Goal: Task Accomplishment & Management: Manage account settings

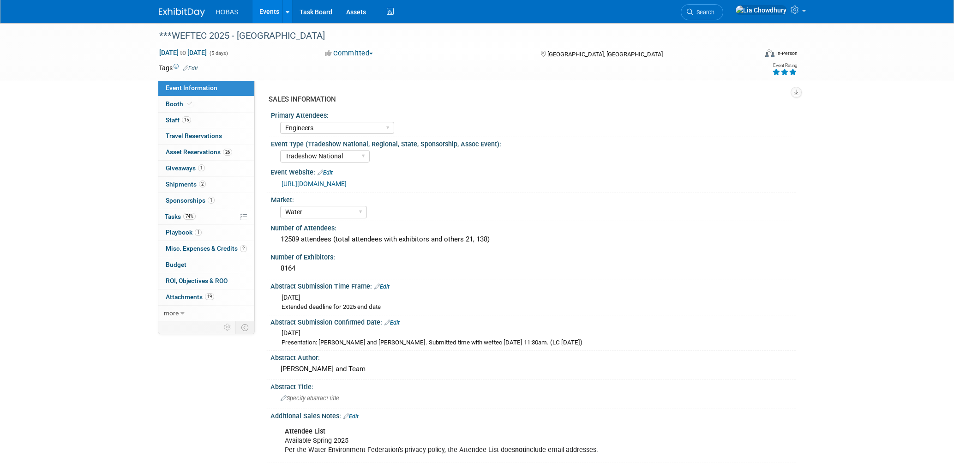
select select "Engineers"
select select "Tradeshow National"
select select "Water"
select select "Exhibiting and Sponsoring"
click at [182, 164] on link "1 Giveaways 1" at bounding box center [206, 169] width 96 height 16
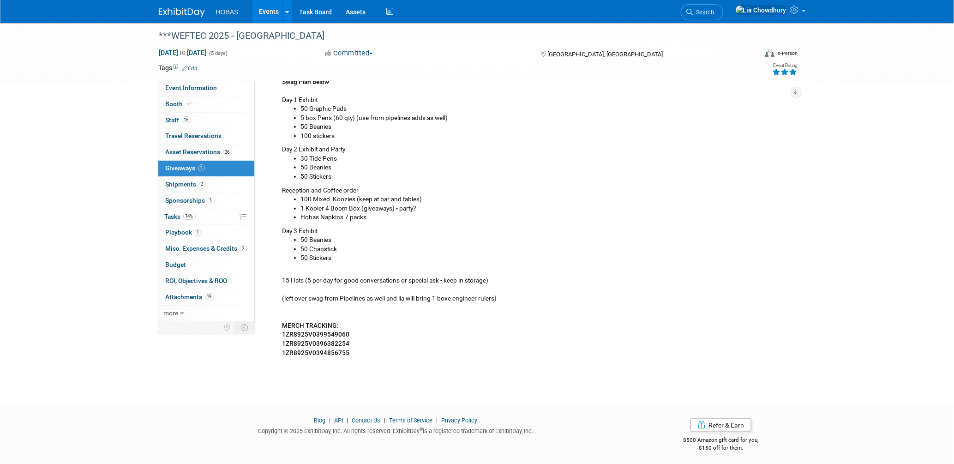
scroll to position [336, 0]
click at [329, 331] on b "1ZR8925V0399549060" at bounding box center [316, 332] width 67 height 7
click at [330, 331] on b "1ZR8925V0399549060" at bounding box center [316, 332] width 67 height 7
copy b "1ZR8925V0399549060"
click at [183, 102] on span "Booth" at bounding box center [180, 103] width 28 height 7
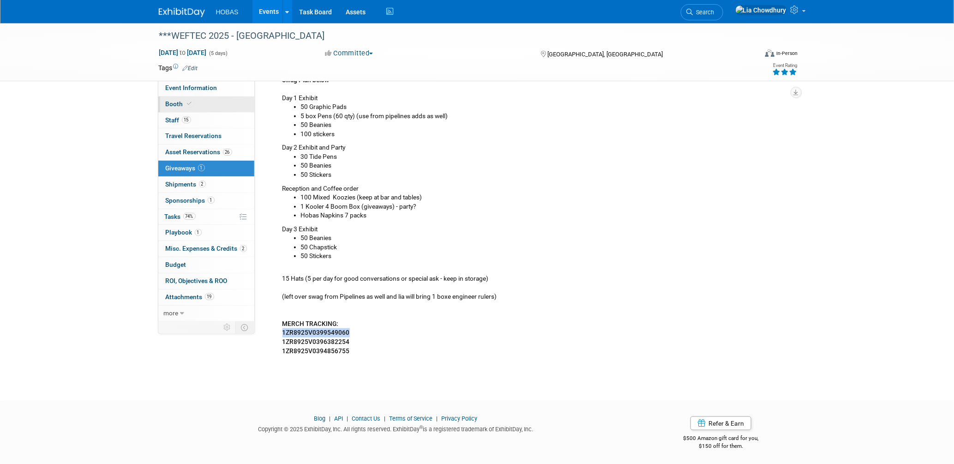
scroll to position [0, 0]
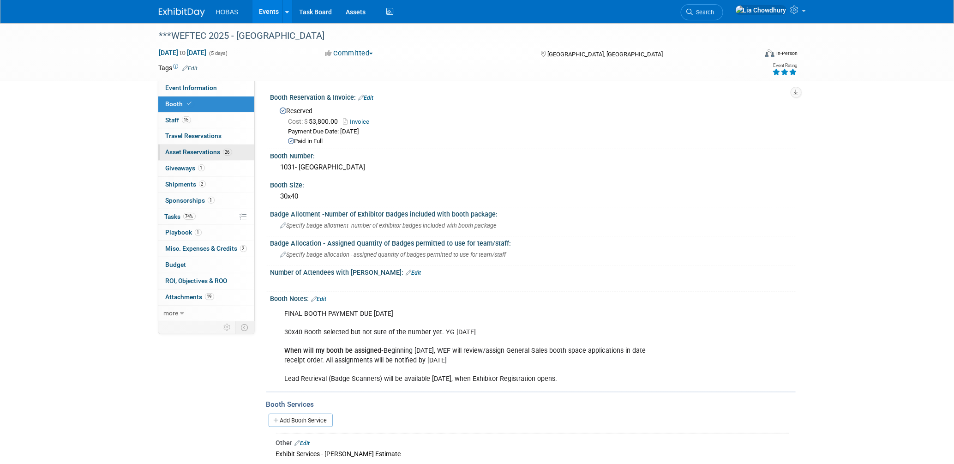
click at [199, 154] on span "Asset Reservations 26" at bounding box center [199, 151] width 66 height 7
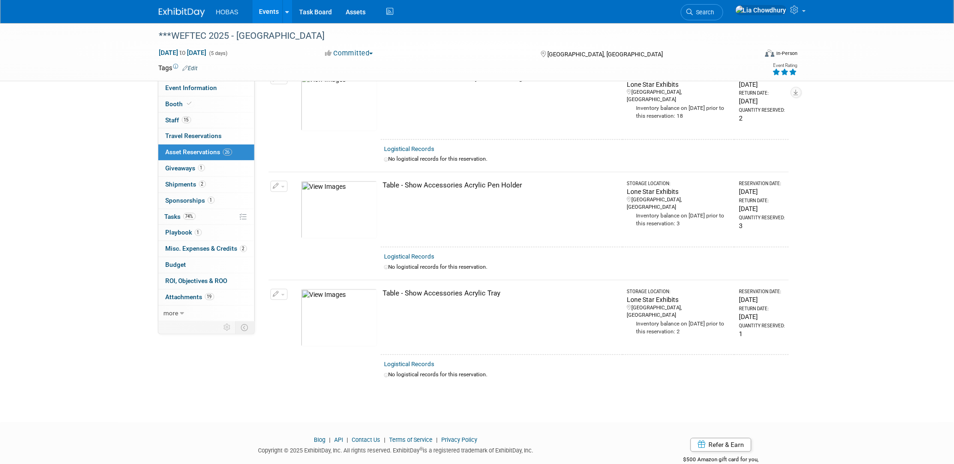
scroll to position [2318, 0]
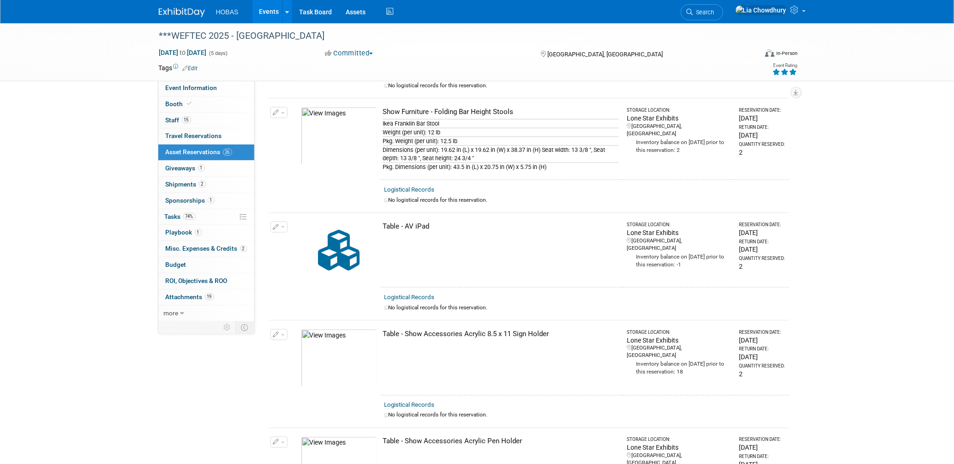
click at [266, 10] on link "Events" at bounding box center [270, 11] width 34 height 23
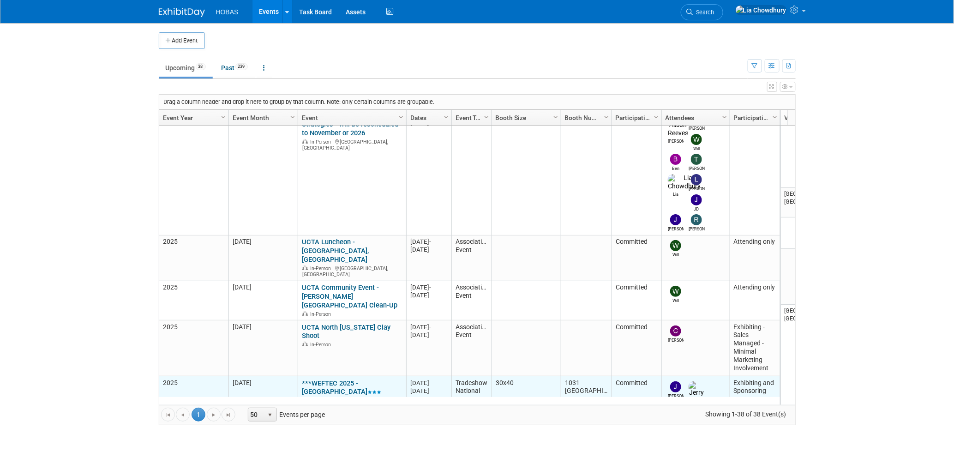
scroll to position [184, 0]
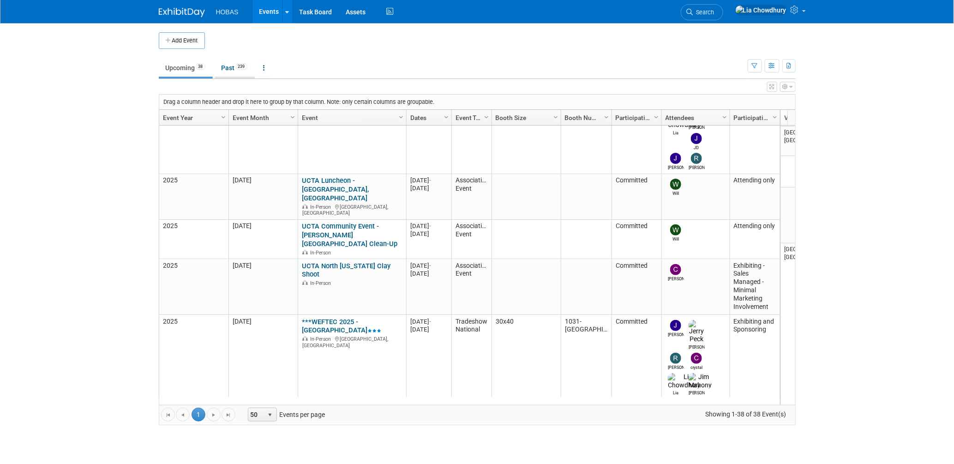
click at [240, 69] on span "239" at bounding box center [241, 66] width 12 height 7
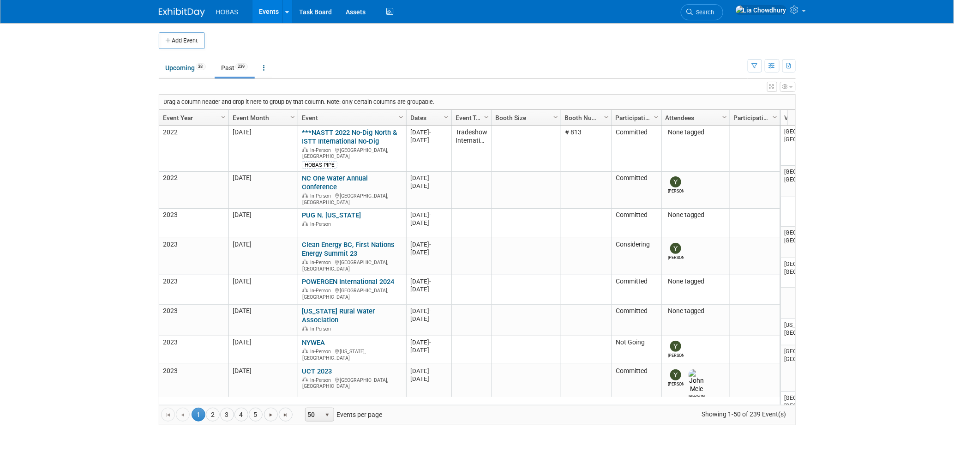
click at [167, 115] on link "Event Year" at bounding box center [193, 118] width 60 height 16
click at [177, 118] on link "Event Year" at bounding box center [193, 118] width 60 height 16
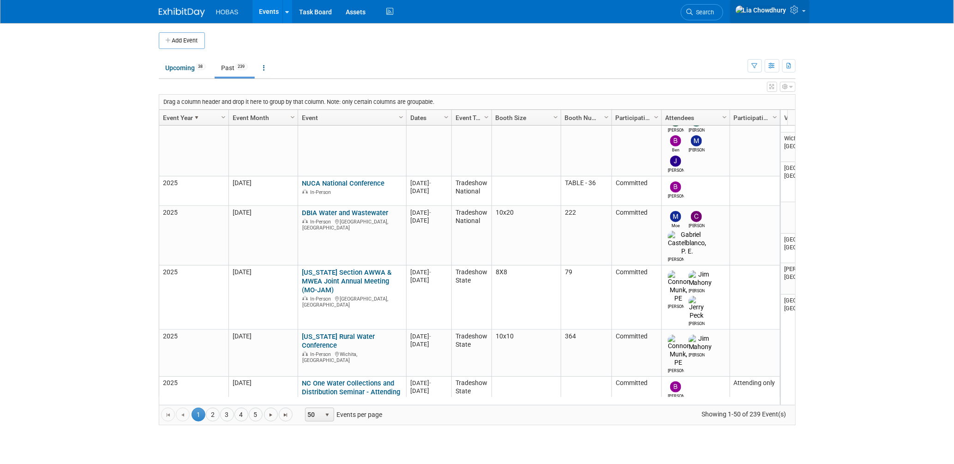
click at [797, 11] on icon at bounding box center [796, 10] width 11 height 8
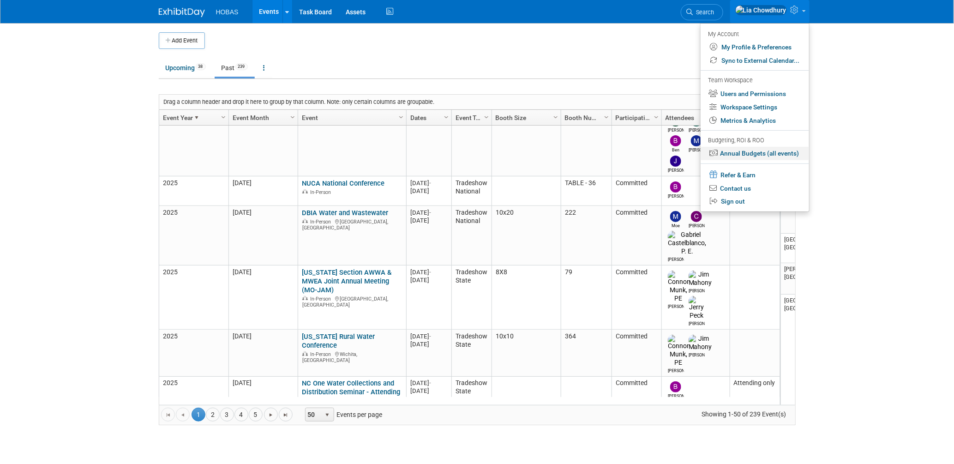
click at [732, 151] on link "Annual Budgets (all events)" at bounding box center [755, 153] width 108 height 13
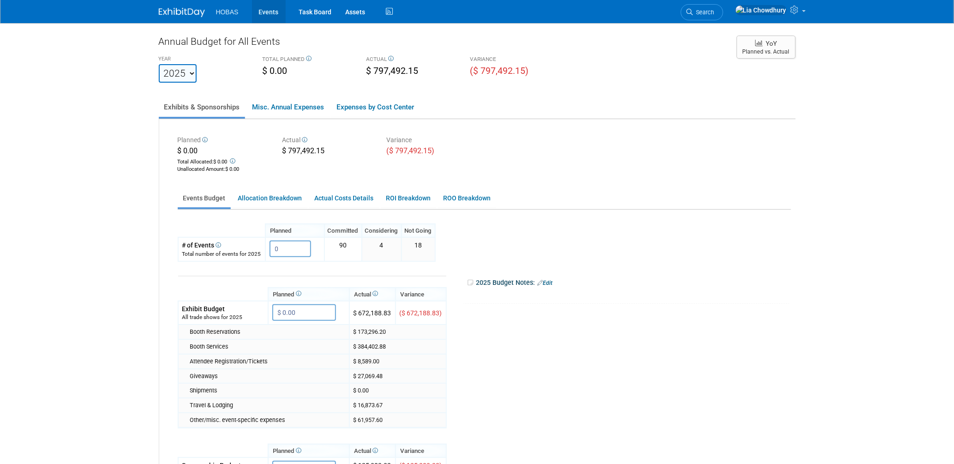
click at [263, 13] on link "Events" at bounding box center [269, 11] width 34 height 23
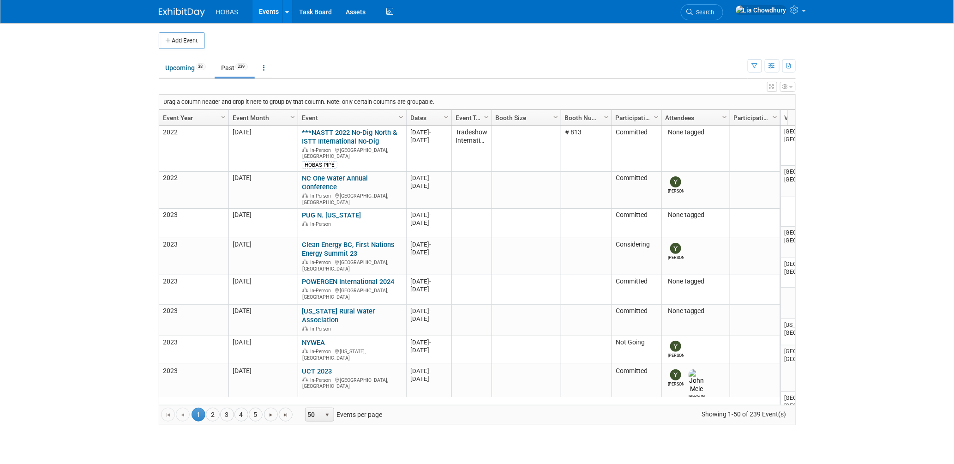
click at [227, 66] on link "Past 239" at bounding box center [235, 68] width 40 height 18
click at [180, 121] on link "Event Year" at bounding box center [193, 118] width 60 height 16
click at [181, 115] on link "Event Year" at bounding box center [193, 118] width 60 height 16
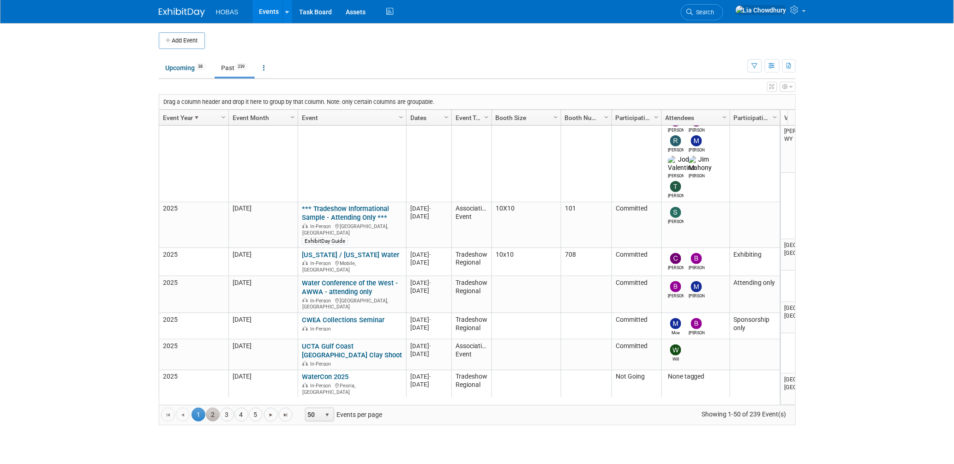
click at [216, 410] on link "2" at bounding box center [213, 415] width 14 height 14
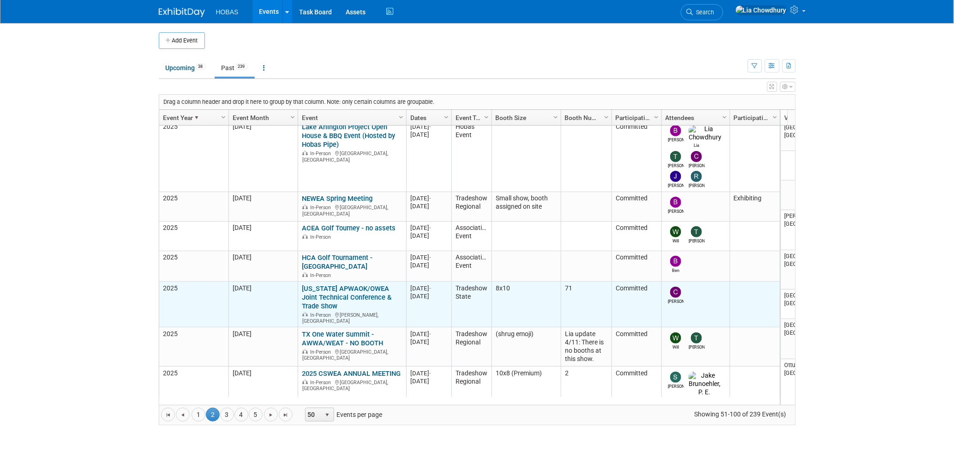
click at [325, 284] on link "[US_STATE] APWAOK/OWEA Joint Technical Conference & Trade Show" at bounding box center [347, 297] width 90 height 26
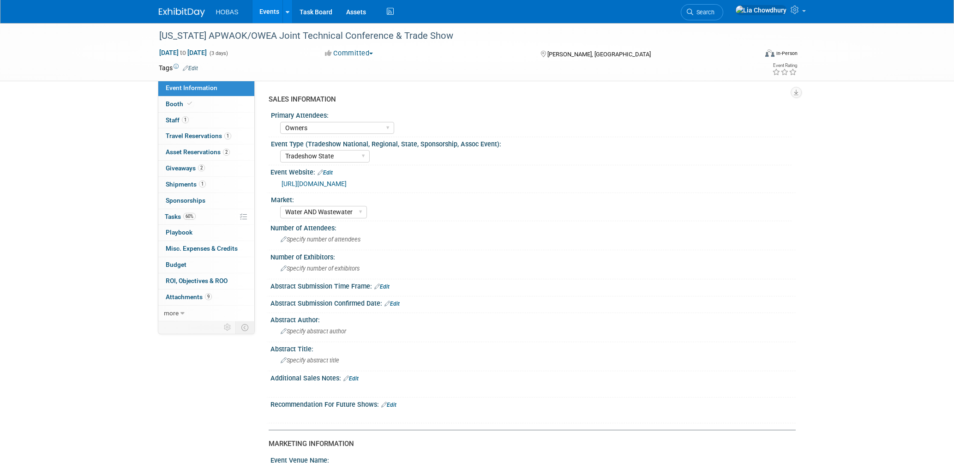
select select "Owners"
select select "Tradeshow State"
select select "Water AND Wastewater"
click at [187, 107] on span at bounding box center [190, 103] width 8 height 7
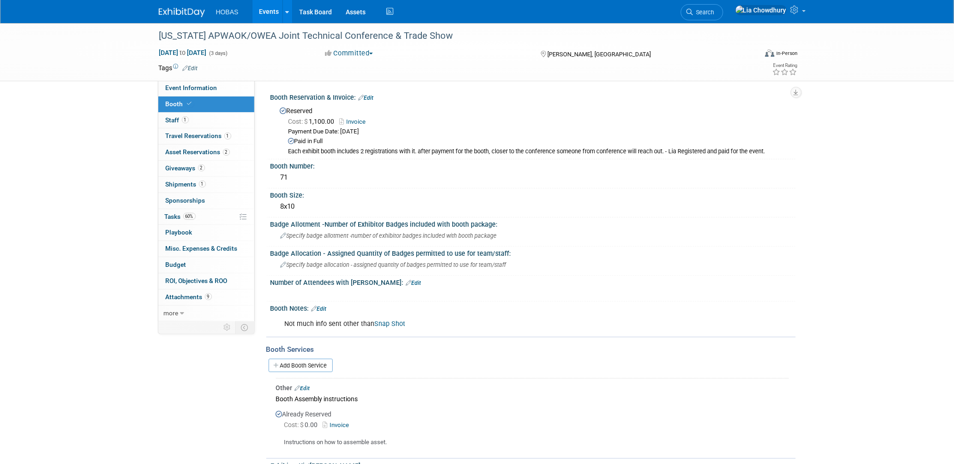
click at [353, 120] on link "Invoice" at bounding box center [355, 121] width 31 height 7
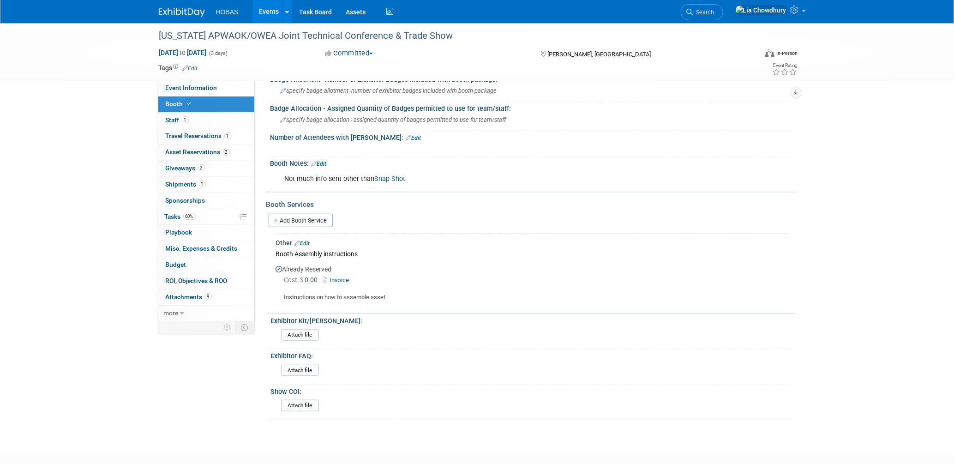
scroll to position [154, 0]
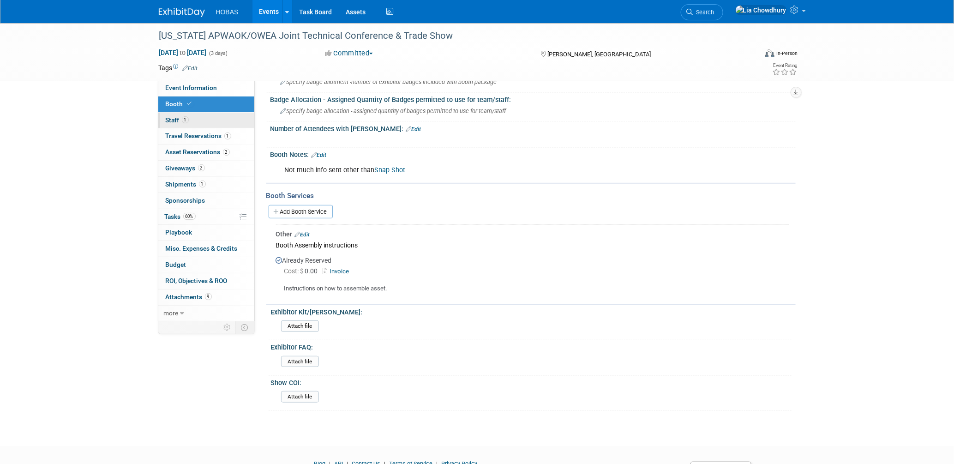
click at [181, 118] on span "Staff 1" at bounding box center [177, 119] width 23 height 7
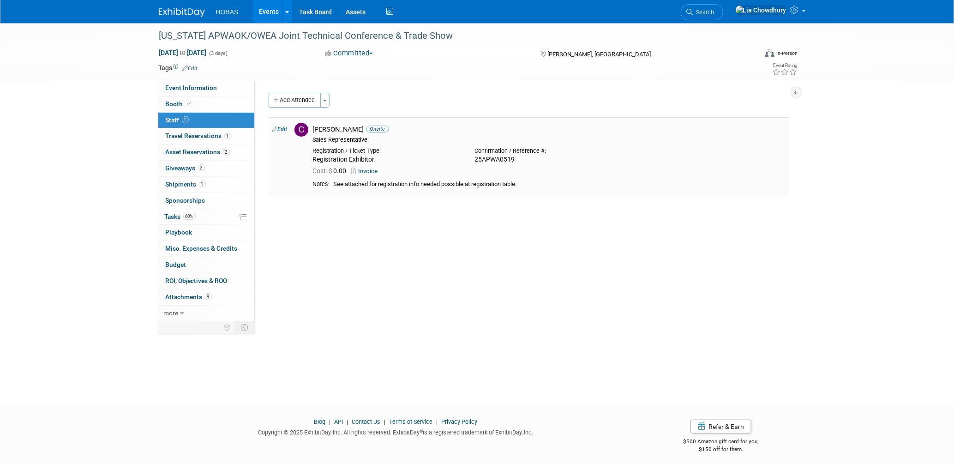
click at [367, 175] on div "Cost: $ 0.00 Invoice" at bounding box center [549, 171] width 472 height 8
click at [367, 172] on link "Invoice" at bounding box center [367, 171] width 30 height 7
click at [172, 100] on span "Booth" at bounding box center [180, 103] width 28 height 7
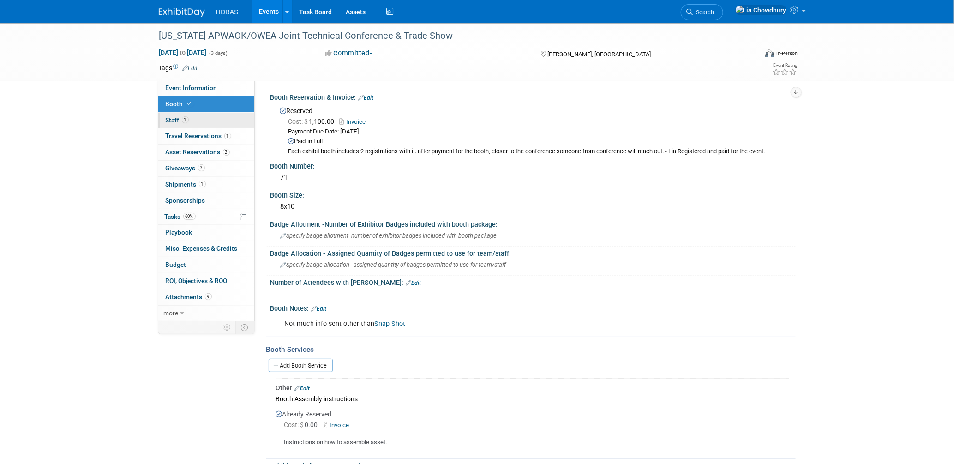
click at [170, 123] on span "Staff 1" at bounding box center [177, 119] width 23 height 7
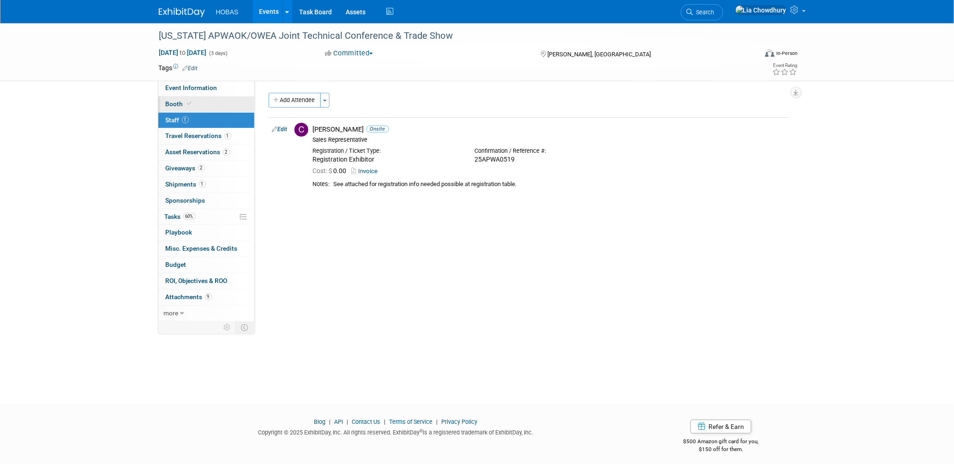
click at [173, 108] on span "Booth" at bounding box center [180, 103] width 28 height 7
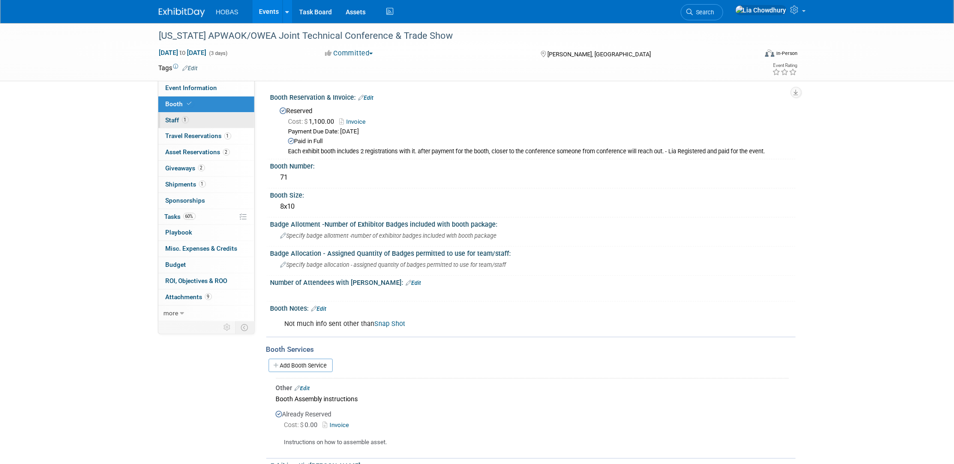
click at [175, 120] on span "Staff 1" at bounding box center [177, 119] width 23 height 7
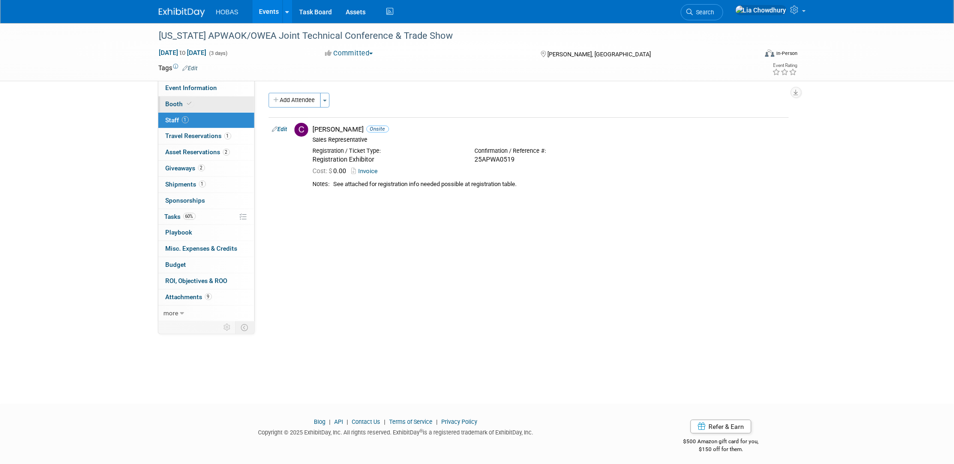
click at [176, 104] on span "Booth" at bounding box center [180, 103] width 28 height 7
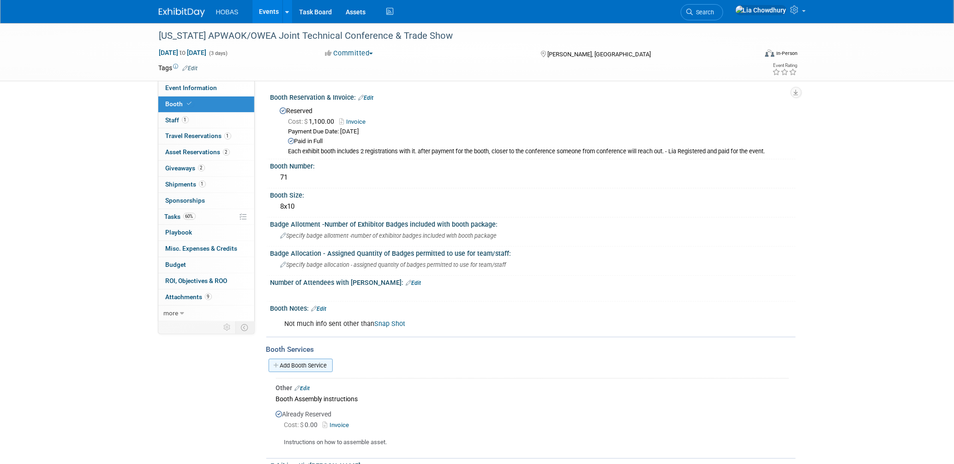
click at [309, 359] on link "Add Booth Service" at bounding box center [301, 365] width 64 height 13
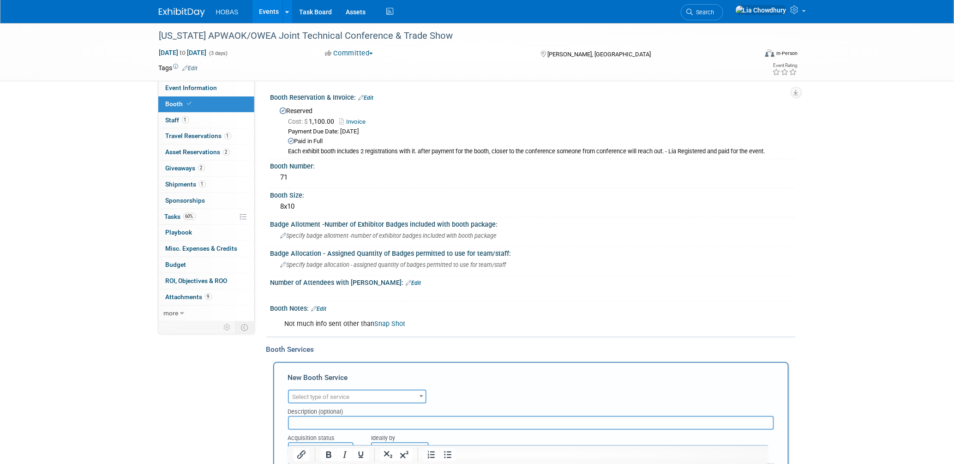
scroll to position [205, 0]
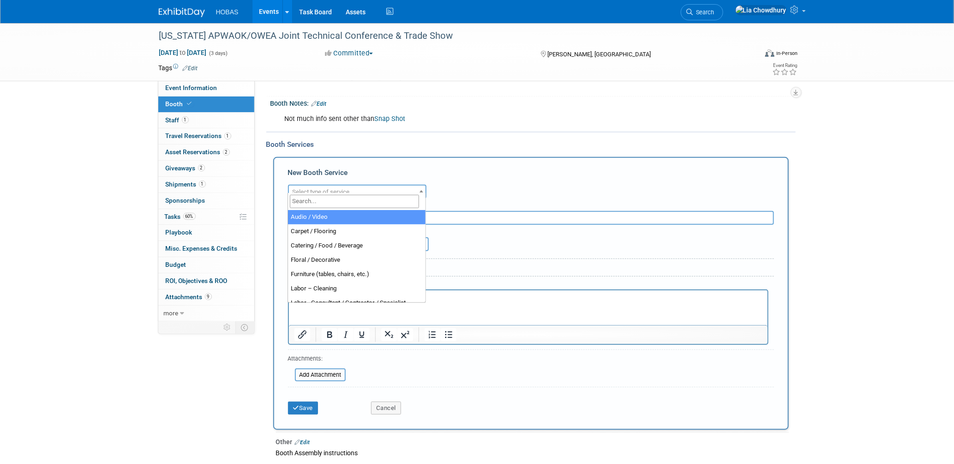
click at [320, 190] on span "Select type of service" at bounding box center [357, 192] width 137 height 13
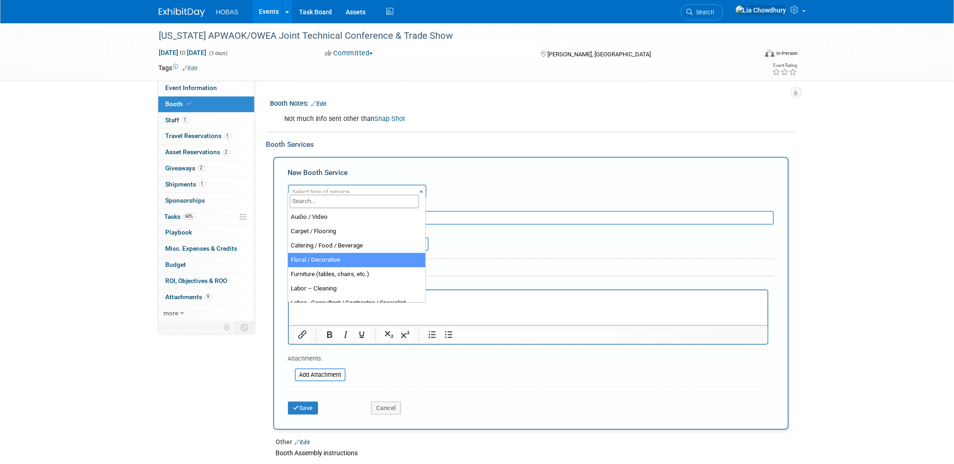
scroll to position [236, 0]
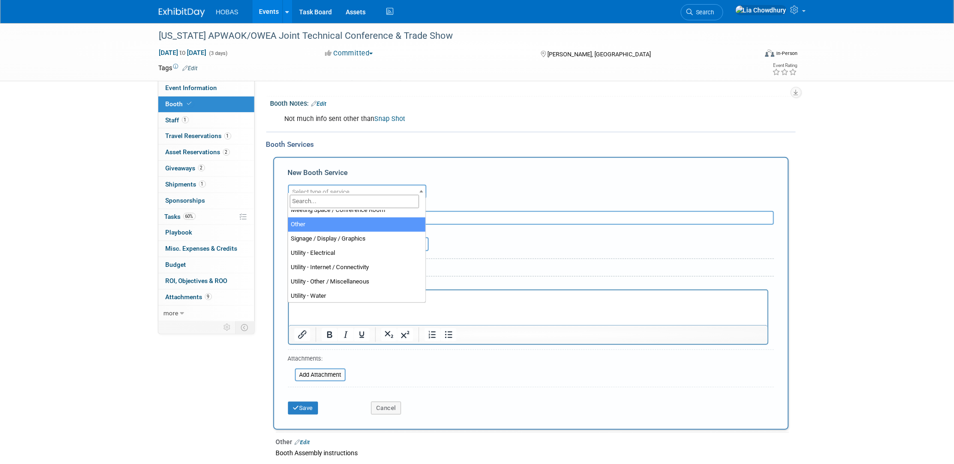
select select "1"
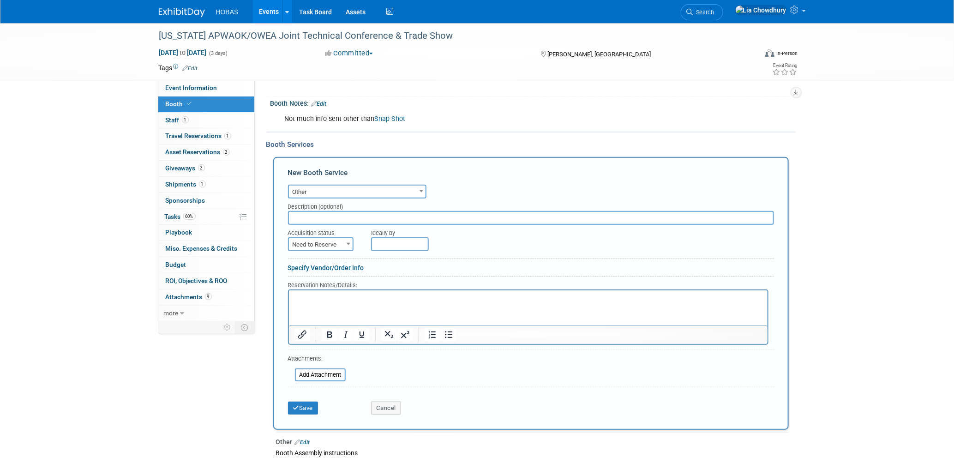
click at [319, 212] on input "text" at bounding box center [531, 218] width 486 height 14
type input "Exhibit Style"
click at [340, 239] on span "Need to Reserve" at bounding box center [321, 244] width 64 height 13
select select "2"
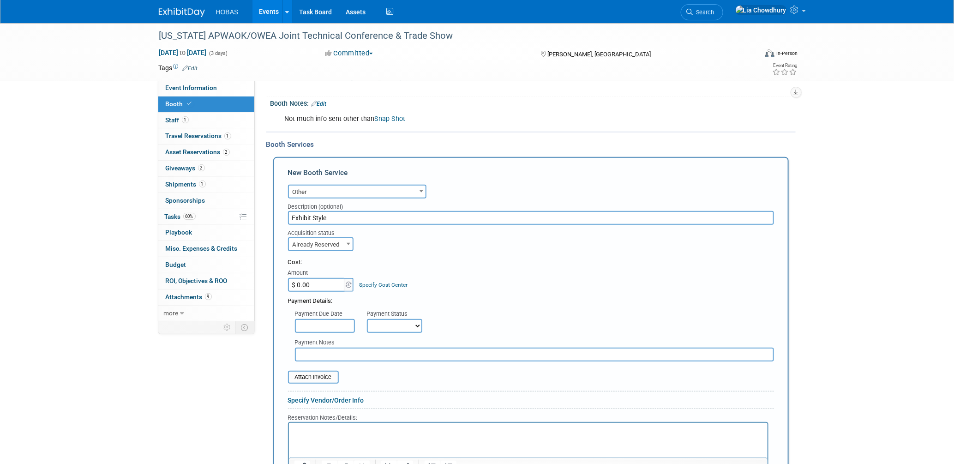
click at [313, 239] on span "Already Reserved" at bounding box center [321, 244] width 64 height 13
click at [385, 249] on form "Audio / Video Carpet / Flooring Catering / Food / Beverage Floral / Decorative …" at bounding box center [531, 366] width 486 height 369
click at [315, 278] on input "$ 0.00" at bounding box center [317, 285] width 58 height 14
paste input "779.75"
type input "$ 779.75"
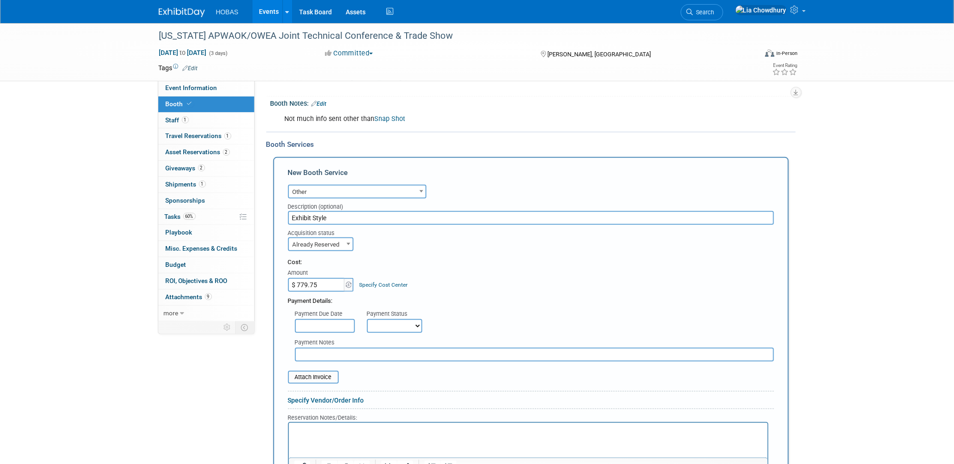
click at [406, 319] on select "Not Paid Yet Partially Paid Paid in Full" at bounding box center [394, 326] width 55 height 14
select select "1"
click at [367, 319] on select "Not Paid Yet Partially Paid Paid in Full" at bounding box center [394, 326] width 55 height 14
click at [318, 372] on input "file" at bounding box center [283, 377] width 110 height 11
click at [330, 348] on input "text" at bounding box center [534, 355] width 479 height 14
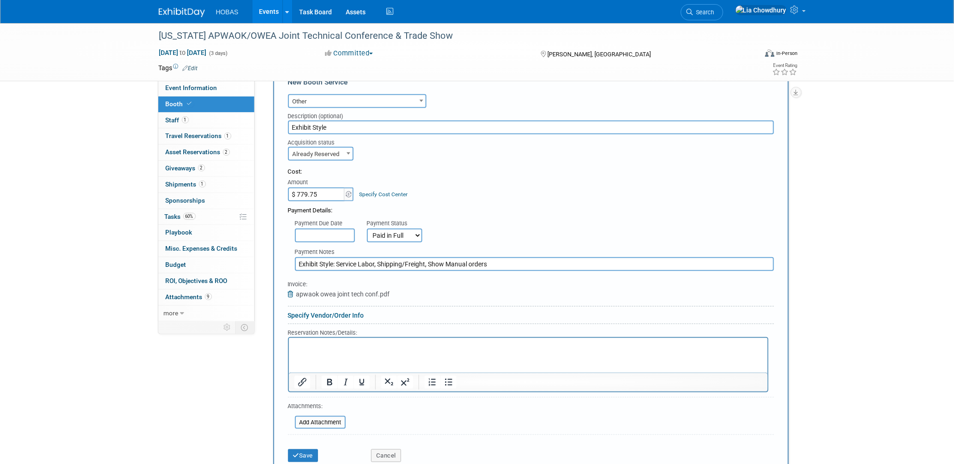
scroll to position [307, 0]
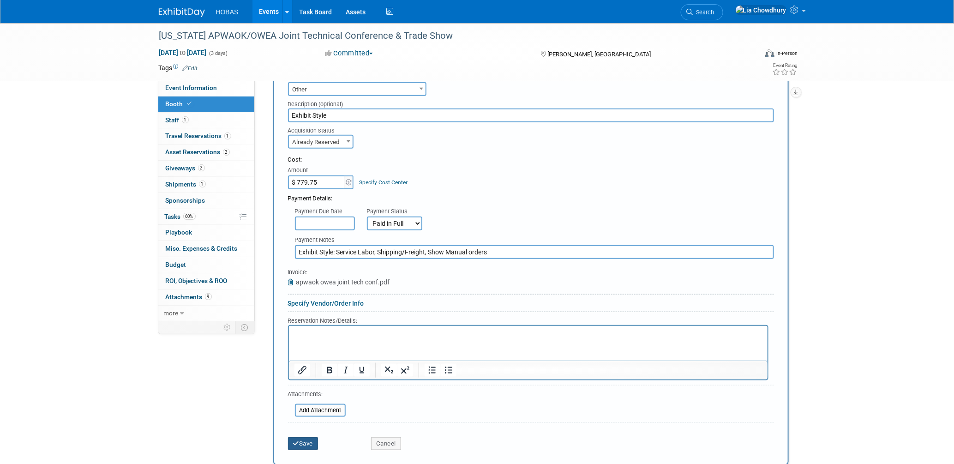
type input "Exhibit Style: Service Labor, Shipping/Freight, Show Manual orders"
click at [303, 438] on button "Save" at bounding box center [303, 443] width 30 height 13
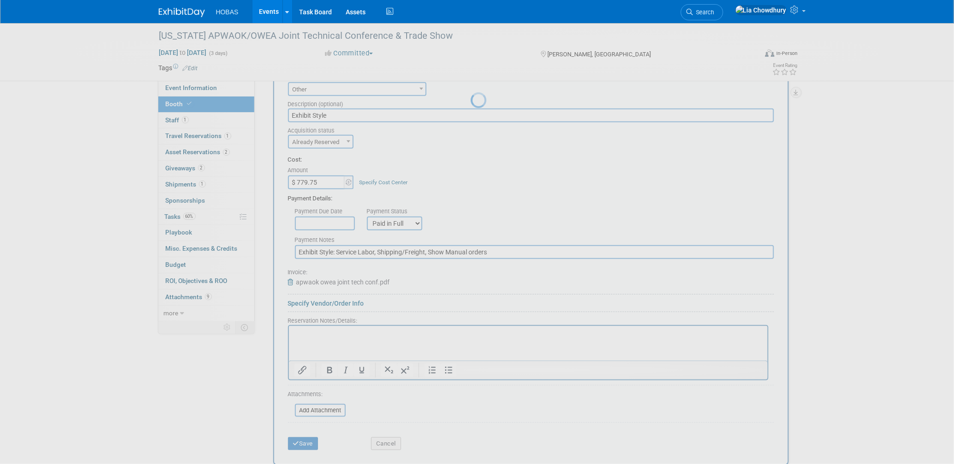
scroll to position [273, 0]
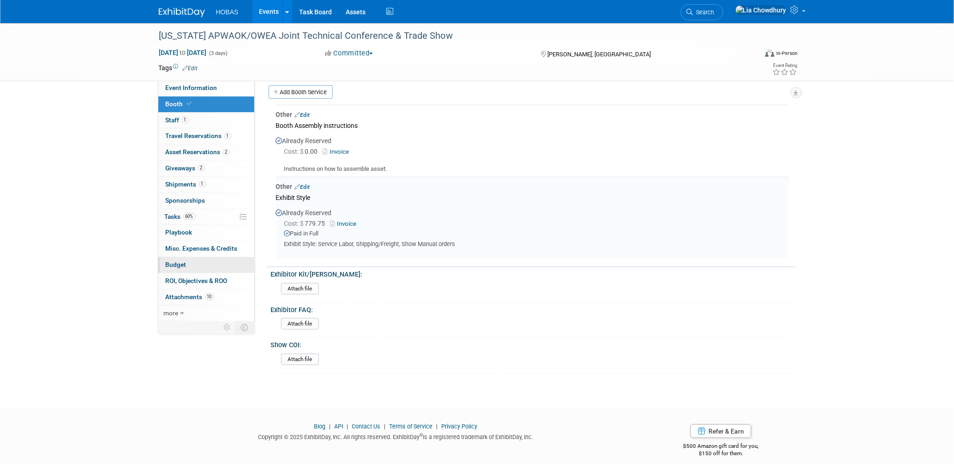
click at [174, 268] on span "Budget" at bounding box center [176, 264] width 21 height 7
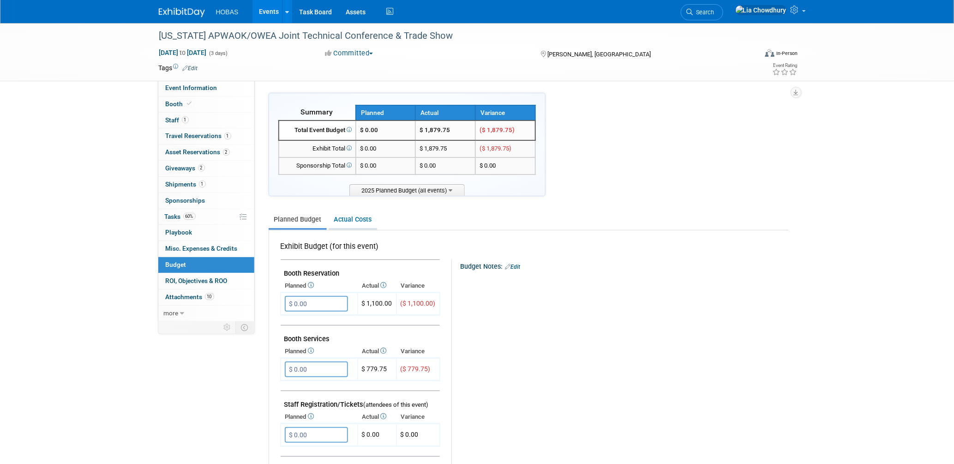
click at [360, 220] on link "Actual Costs" at bounding box center [353, 219] width 48 height 17
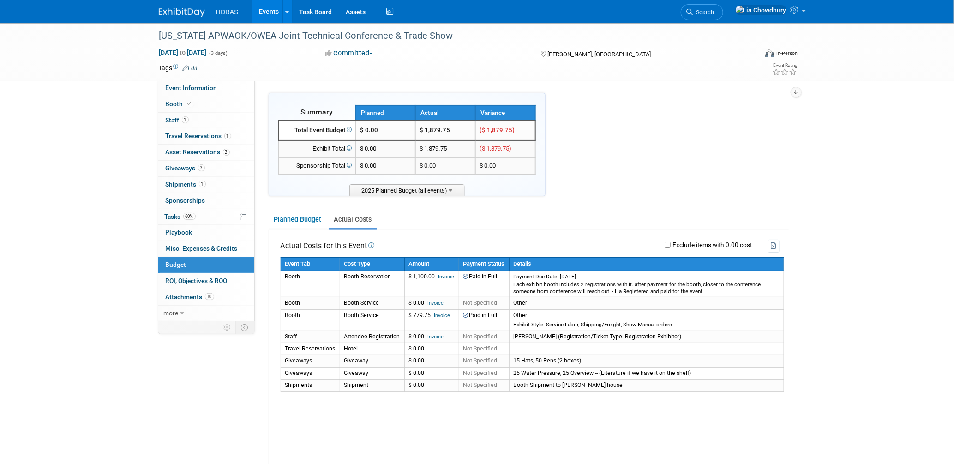
click at [679, 243] on label "Exclude items with 0.00 cost" at bounding box center [712, 245] width 82 height 6
click at [671, 243] on input "Exclude items with 0.00 cost" at bounding box center [668, 245] width 6 height 6
checkbox input "true"
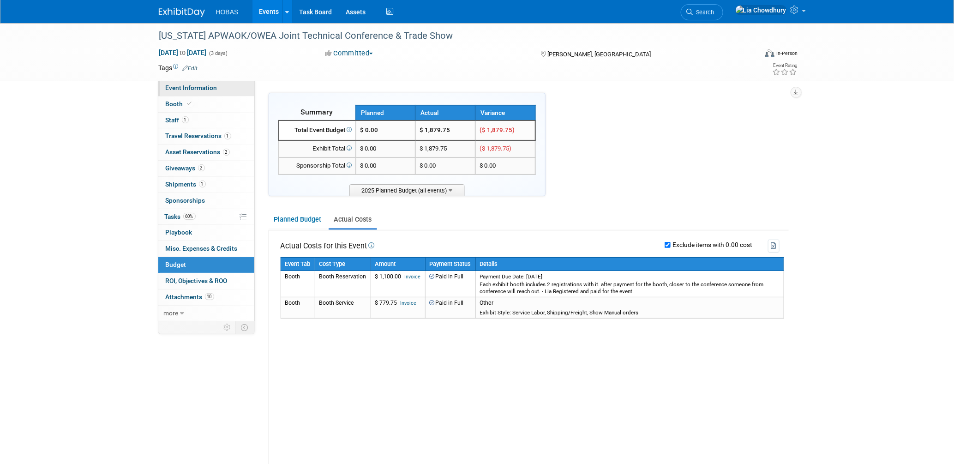
click at [210, 85] on span "Event Information" at bounding box center [192, 87] width 52 height 7
select select "Owners"
select select "Tradeshow State"
select select "Water AND Wastewater"
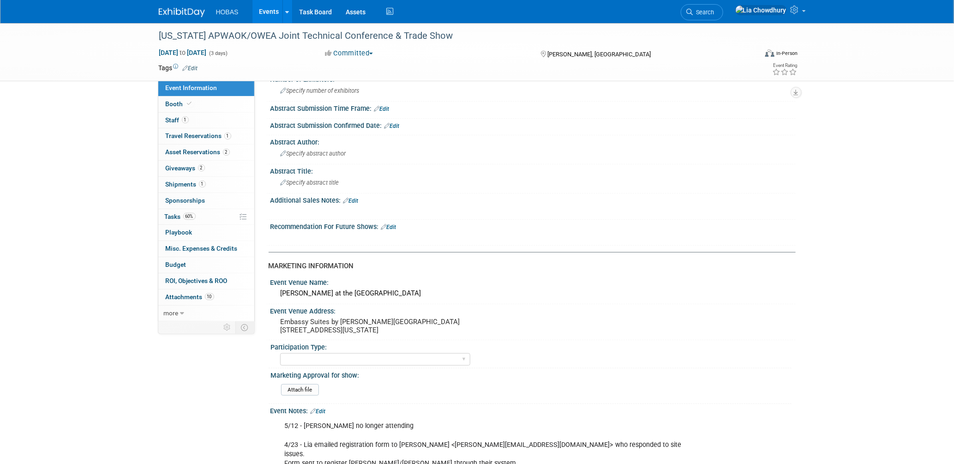
scroll to position [256, 0]
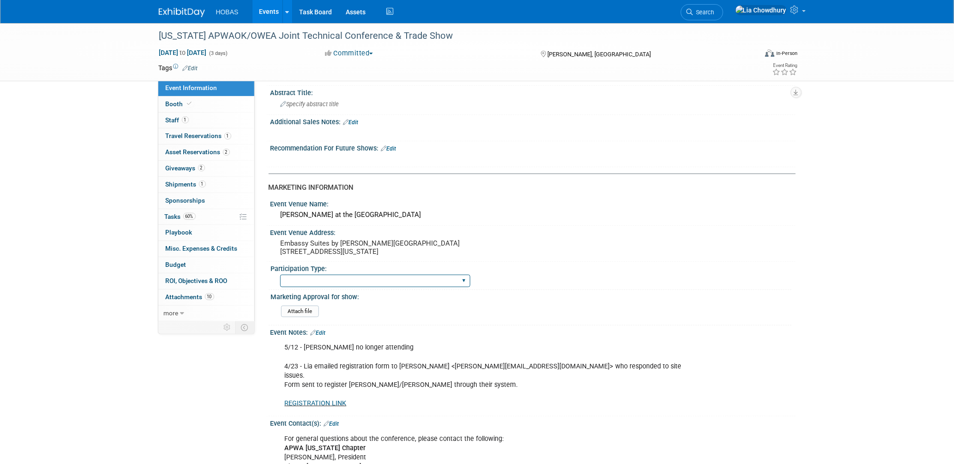
click at [366, 282] on select "Attending only Exhibiting Sponsorship only Exhibiting and Sponsoring Exhibiting…" at bounding box center [375, 281] width 190 height 12
select select "Exhibiting"
click at [280, 277] on select "Attending only Exhibiting Sponsorship only Exhibiting and Sponsoring Exhibiting…" at bounding box center [375, 281] width 190 height 12
click at [186, 103] on span at bounding box center [190, 103] width 8 height 7
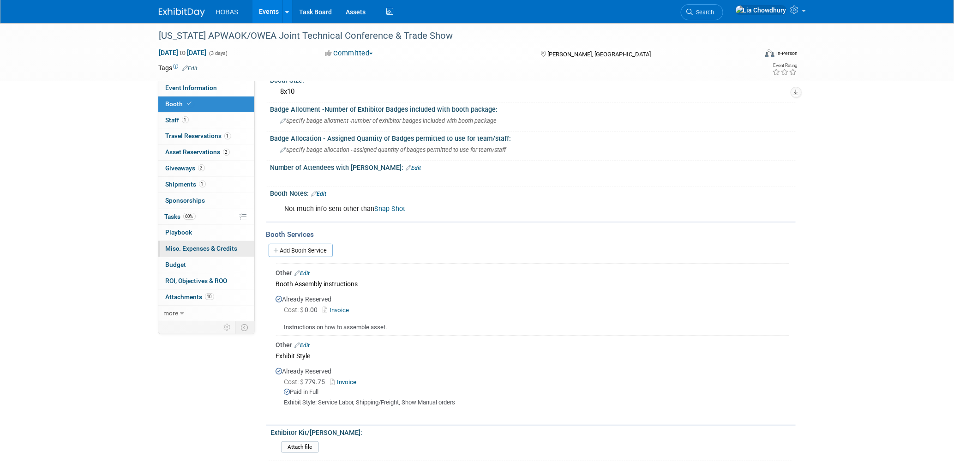
scroll to position [205, 0]
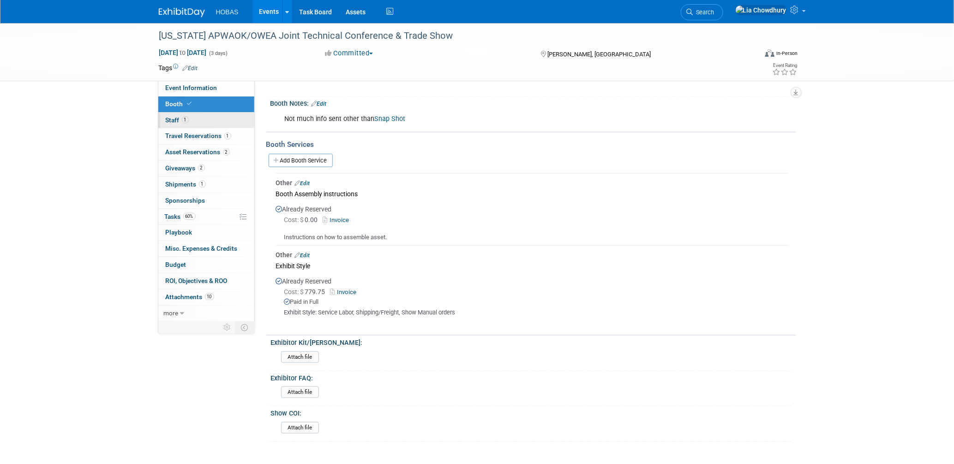
click at [175, 118] on span "Staff 1" at bounding box center [177, 119] width 23 height 7
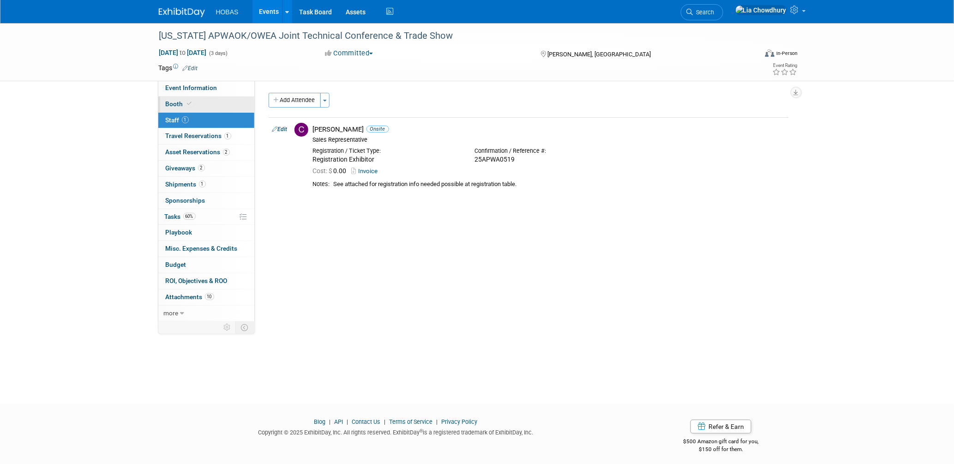
click at [175, 106] on span "Booth" at bounding box center [180, 103] width 28 height 7
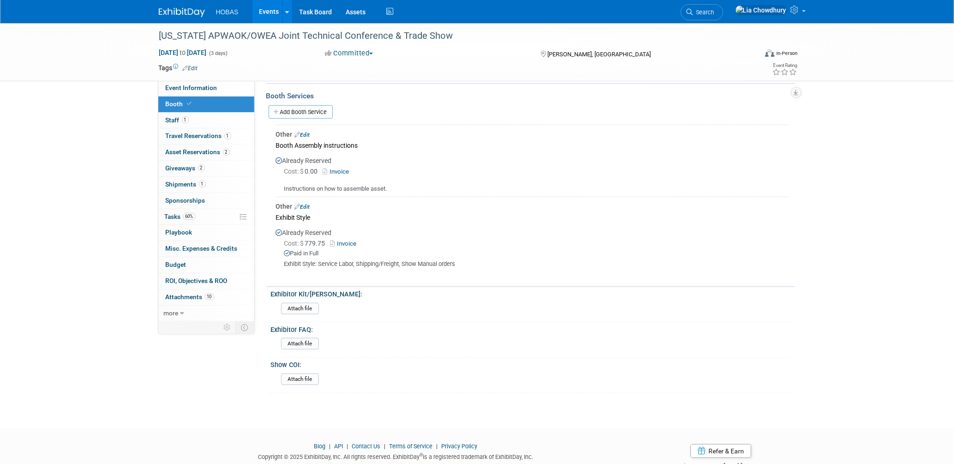
scroll to position [273, 0]
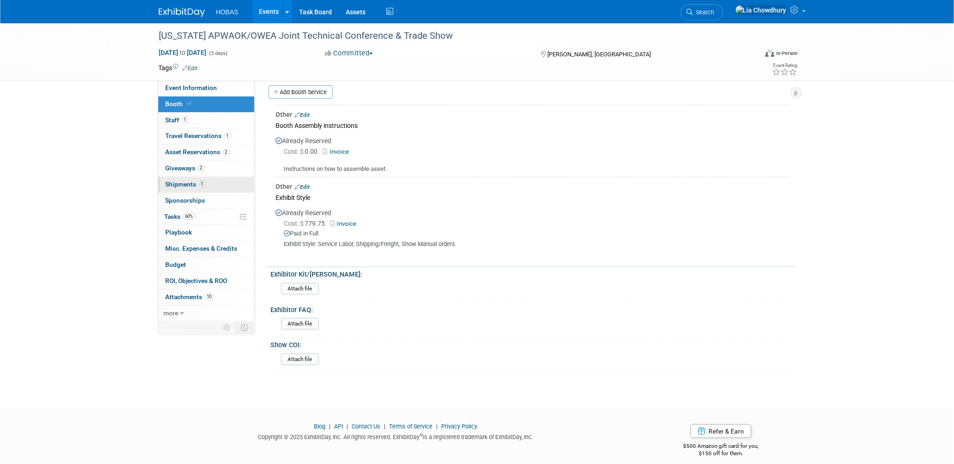
click at [189, 183] on span "Shipments 1" at bounding box center [186, 184] width 40 height 7
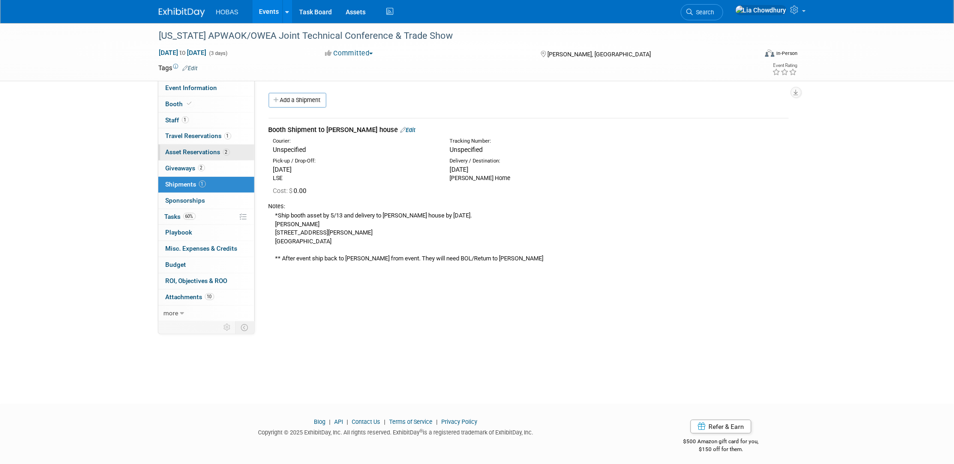
click at [183, 152] on span "Asset Reservations 2" at bounding box center [198, 151] width 64 height 7
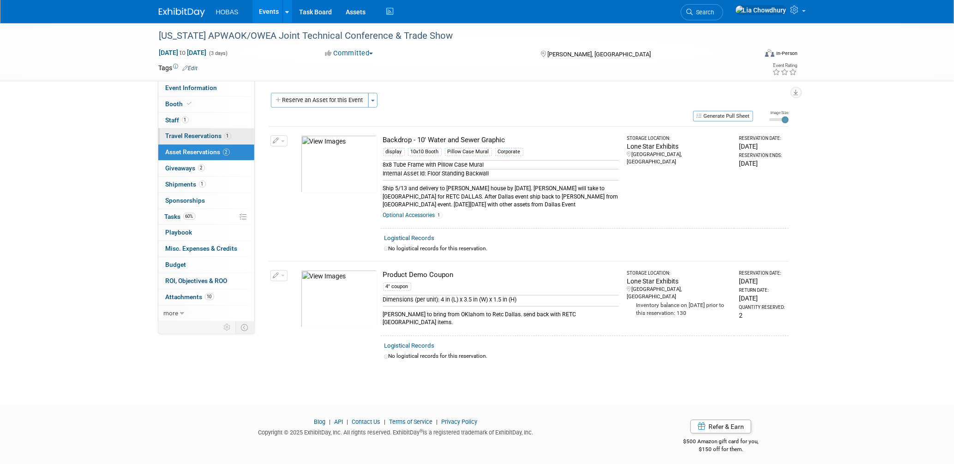
click at [185, 135] on span "Travel Reservations 1" at bounding box center [199, 135] width 66 height 7
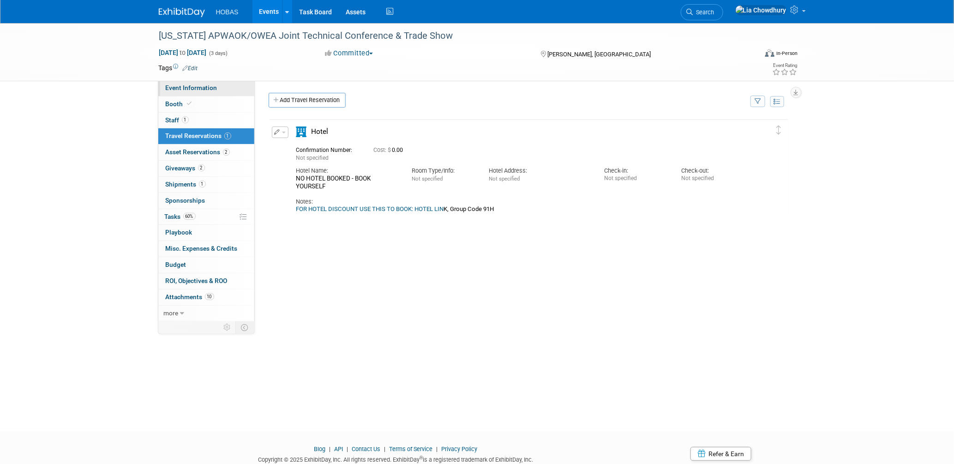
click at [193, 84] on span "Event Information" at bounding box center [192, 87] width 52 height 7
select select "Owners"
select select "Tradeshow State"
select select "Water AND Wastewater"
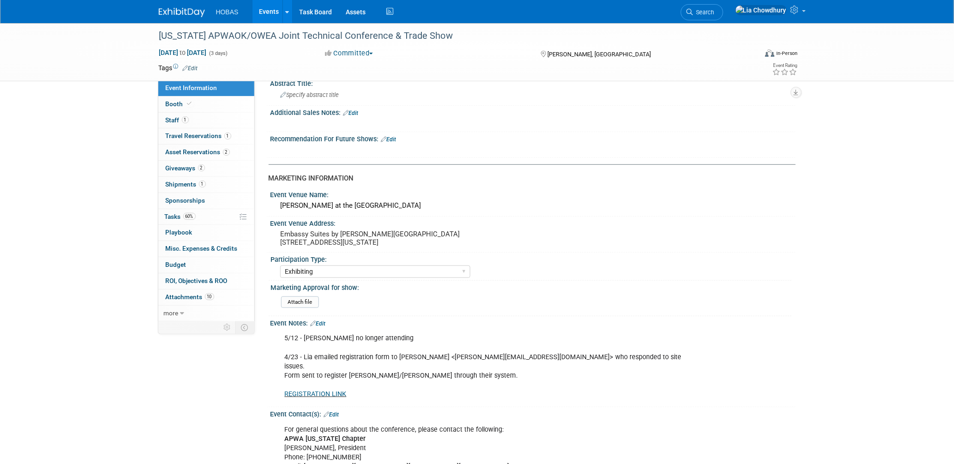
scroll to position [359, 0]
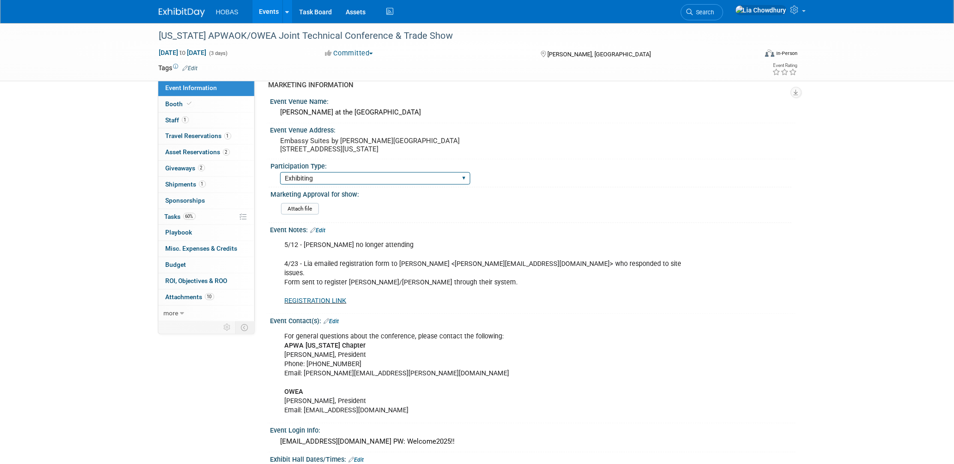
click at [335, 182] on select "Attending only Exhibiting Sponsorship only Exhibiting and Sponsoring Exhibiting…" at bounding box center [375, 178] width 190 height 12
select select "Exhibiting - Sales Managed - Minimal Marketing Involvement"
click at [280, 174] on select "Attending only Exhibiting Sponsorship only Exhibiting and Sponsoring Exhibiting…" at bounding box center [375, 178] width 190 height 12
click at [269, 14] on link "Events" at bounding box center [270, 11] width 34 height 23
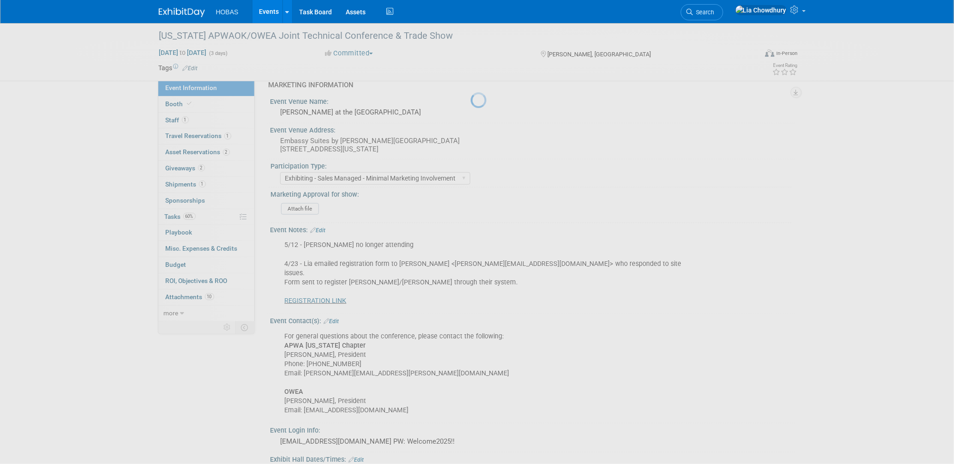
click at [268, 11] on link "Events" at bounding box center [270, 11] width 34 height 23
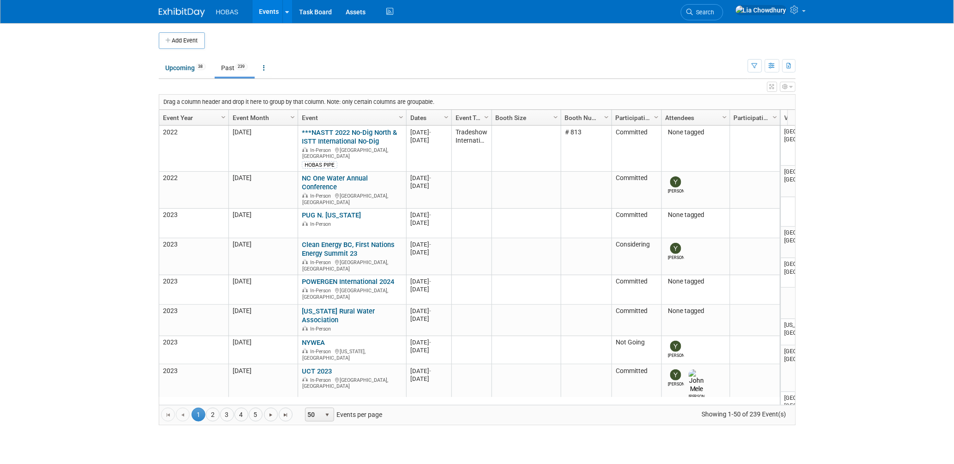
click at [180, 115] on link "Event Year" at bounding box center [193, 118] width 60 height 16
click at [170, 114] on link "Event Year" at bounding box center [193, 118] width 60 height 16
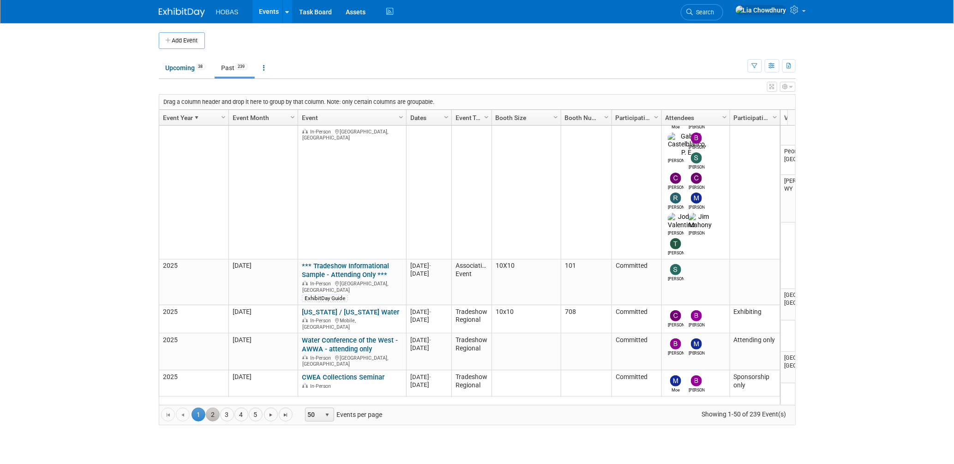
click at [212, 412] on link "2" at bounding box center [213, 415] width 14 height 14
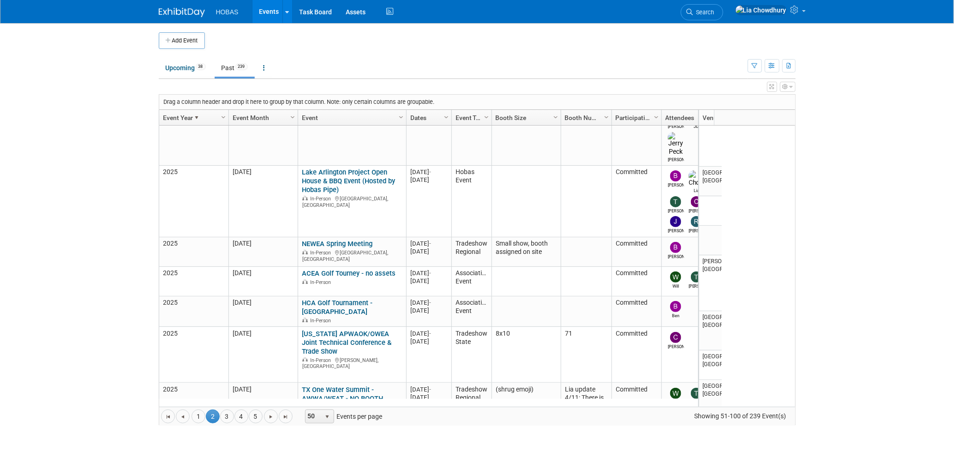
scroll to position [370, 0]
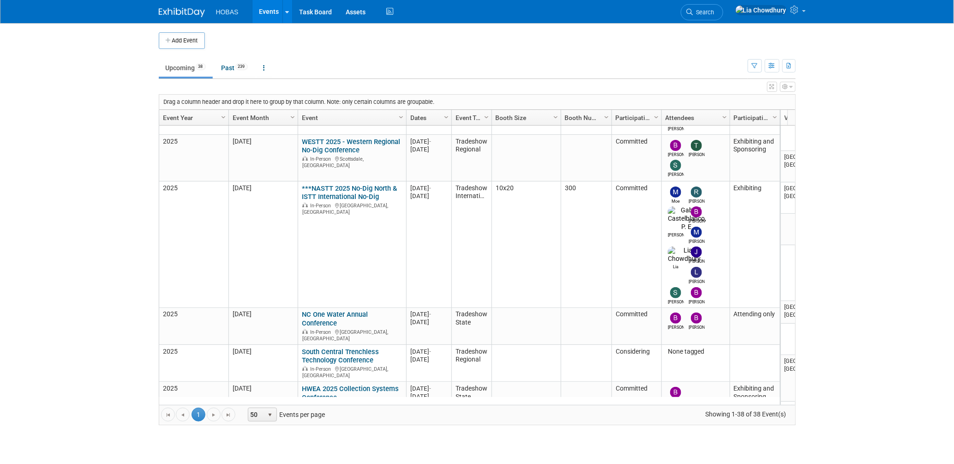
scroll to position [613, 0]
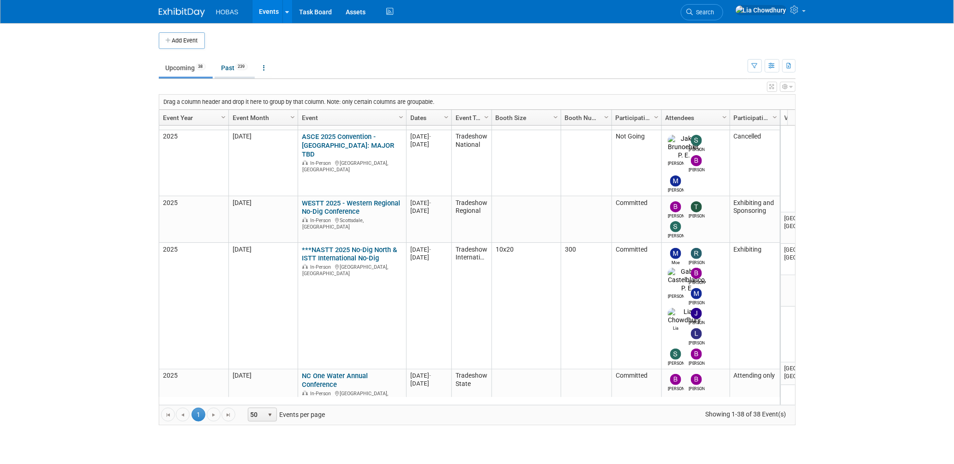
click at [228, 64] on link "Past 239" at bounding box center [235, 68] width 40 height 18
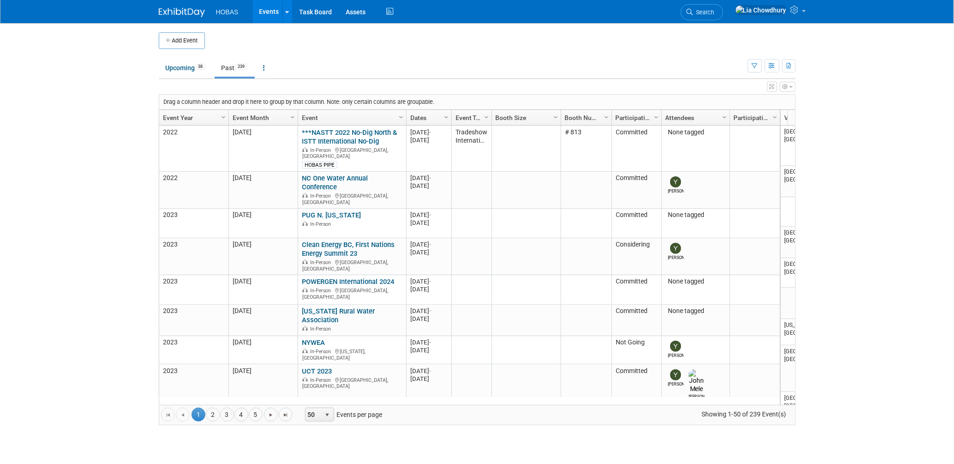
click at [174, 122] on link "Event Year" at bounding box center [193, 118] width 60 height 16
click at [175, 115] on link "Event Year" at bounding box center [193, 118] width 60 height 16
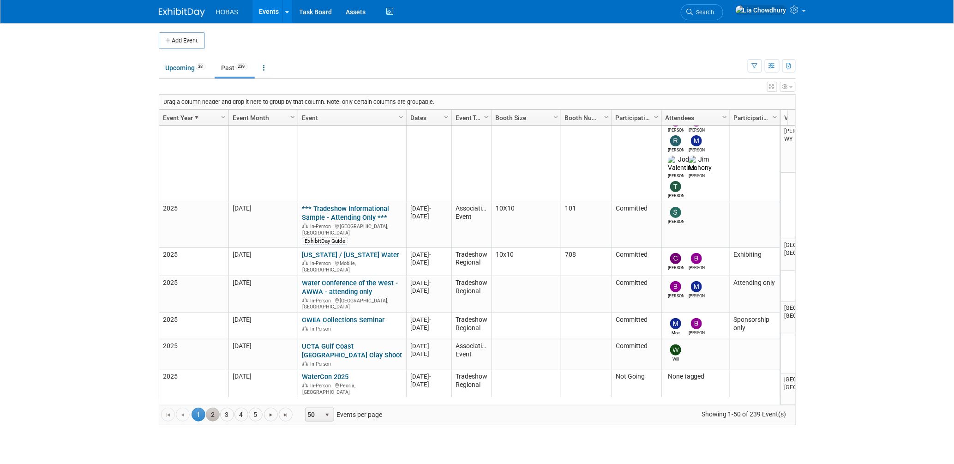
click at [214, 412] on link "2" at bounding box center [213, 415] width 14 height 14
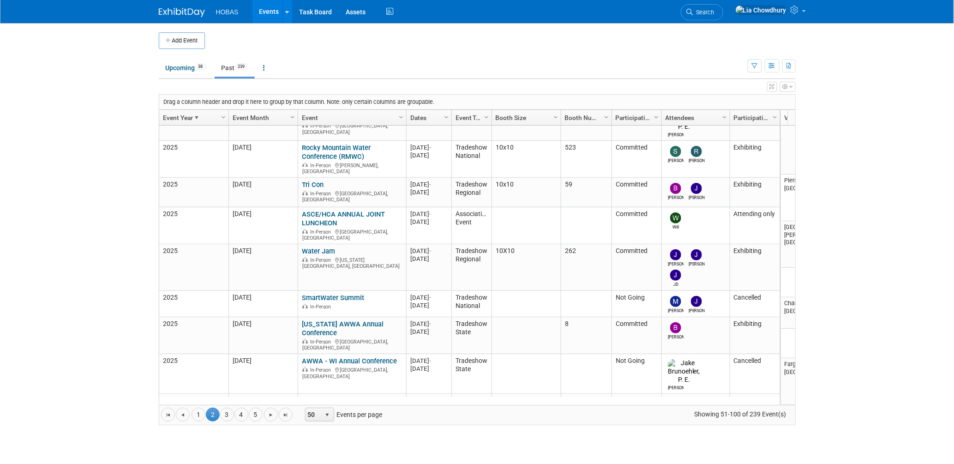
click at [178, 114] on link "Event Year" at bounding box center [193, 118] width 60 height 16
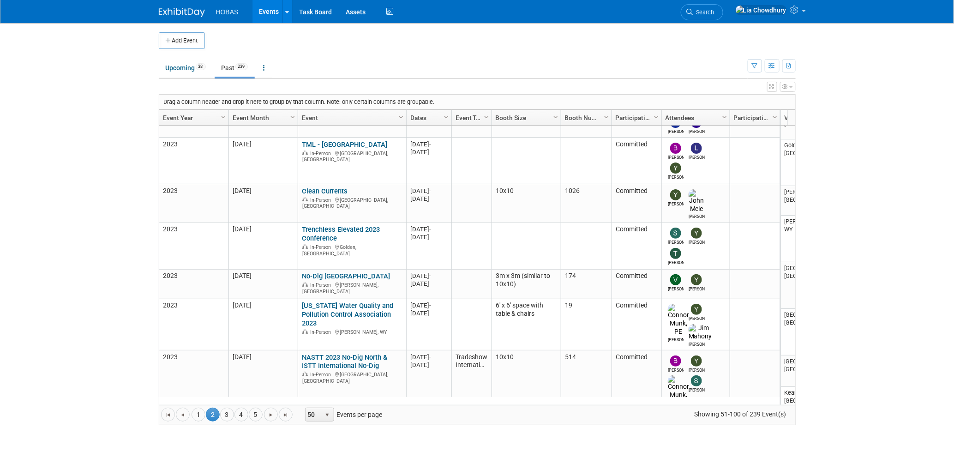
click at [178, 116] on link "Event Year" at bounding box center [193, 118] width 60 height 16
click at [180, 114] on link "Event Year" at bounding box center [193, 118] width 60 height 16
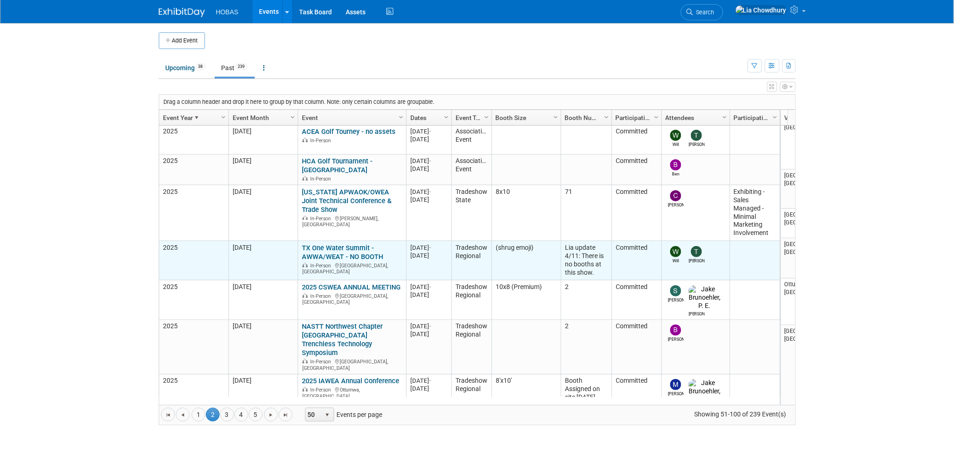
click at [322, 244] on link "TX One Water Summit - AWWA/WEAT - NO BOOTH" at bounding box center [342, 252] width 81 height 17
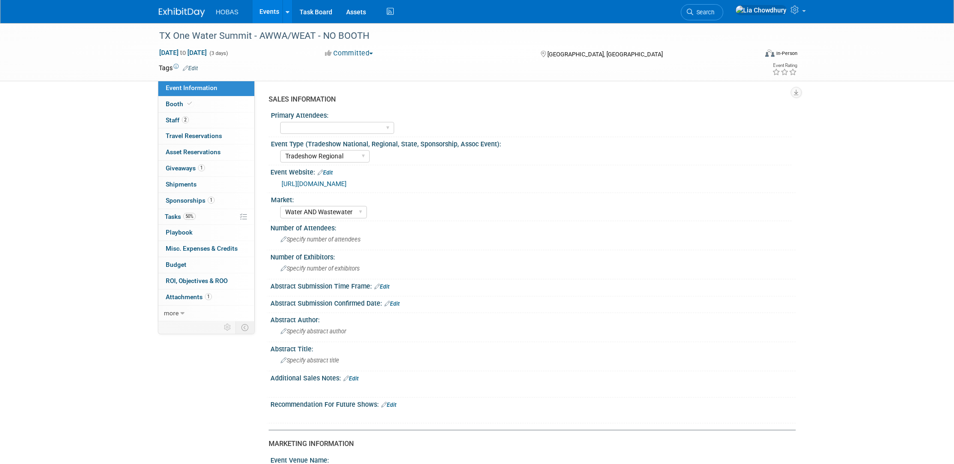
select select "Tradeshow Regional"
select select "Water AND Wastewater"
click at [178, 108] on link "Booth" at bounding box center [206, 104] width 96 height 16
